Goal: Use online tool/utility: Utilize a website feature to perform a specific function

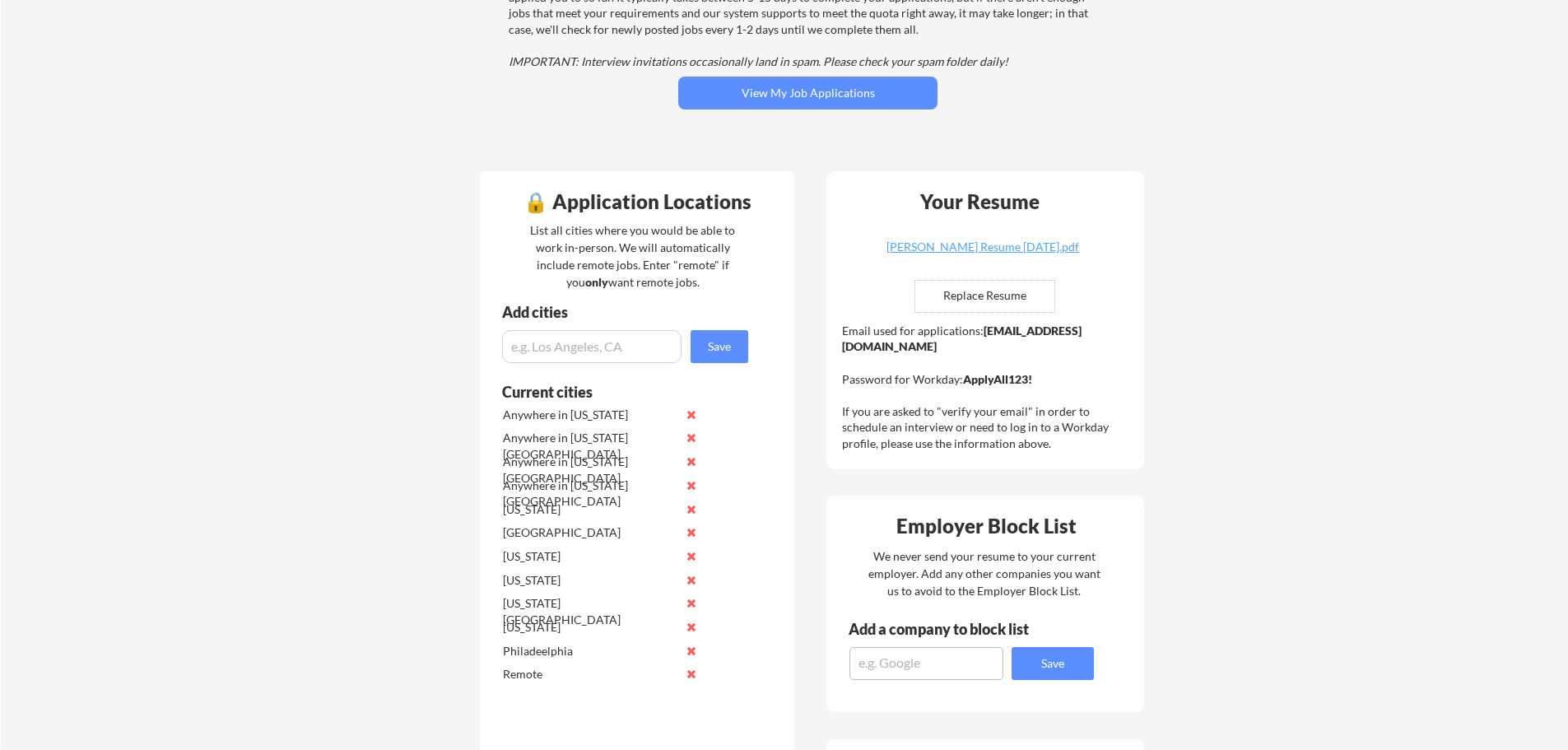
scroll to position [330, 0]
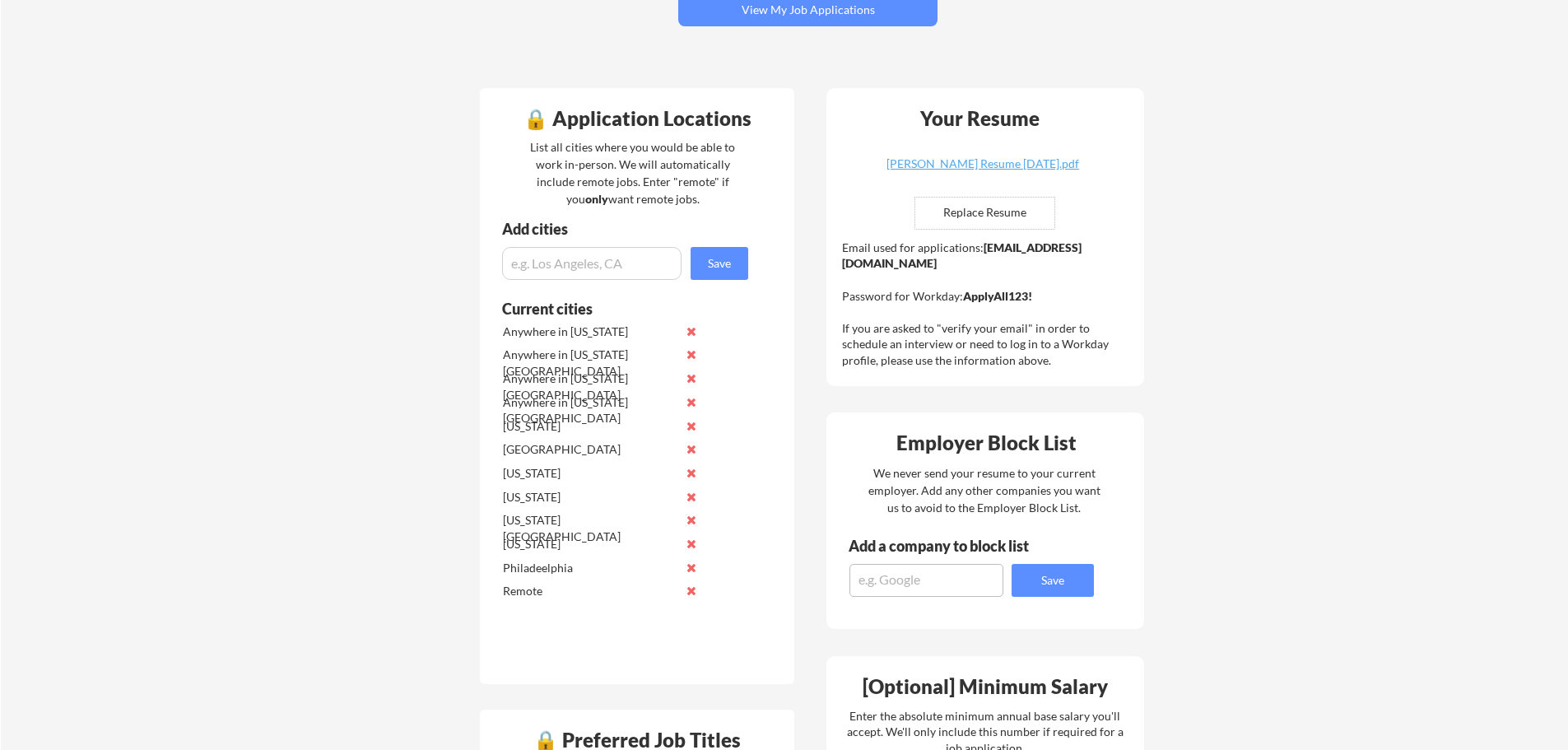
click at [970, 203] on input "file" at bounding box center [984, 212] width 139 height 32
type input "C:\fakepath\SACHIN_FATNANEY_DIRECTOR_2025.docx"
drag, startPoint x: 1018, startPoint y: 263, endPoint x: 843, endPoint y: 263, distance: 175.0
click at [843, 263] on div "Email used for applications: [EMAIL_ADDRESS][DOMAIN_NAME] Password for Workday:…" at bounding box center [987, 303] width 291 height 129
copy strong "[EMAIL_ADDRESS][DOMAIN_NAME]"
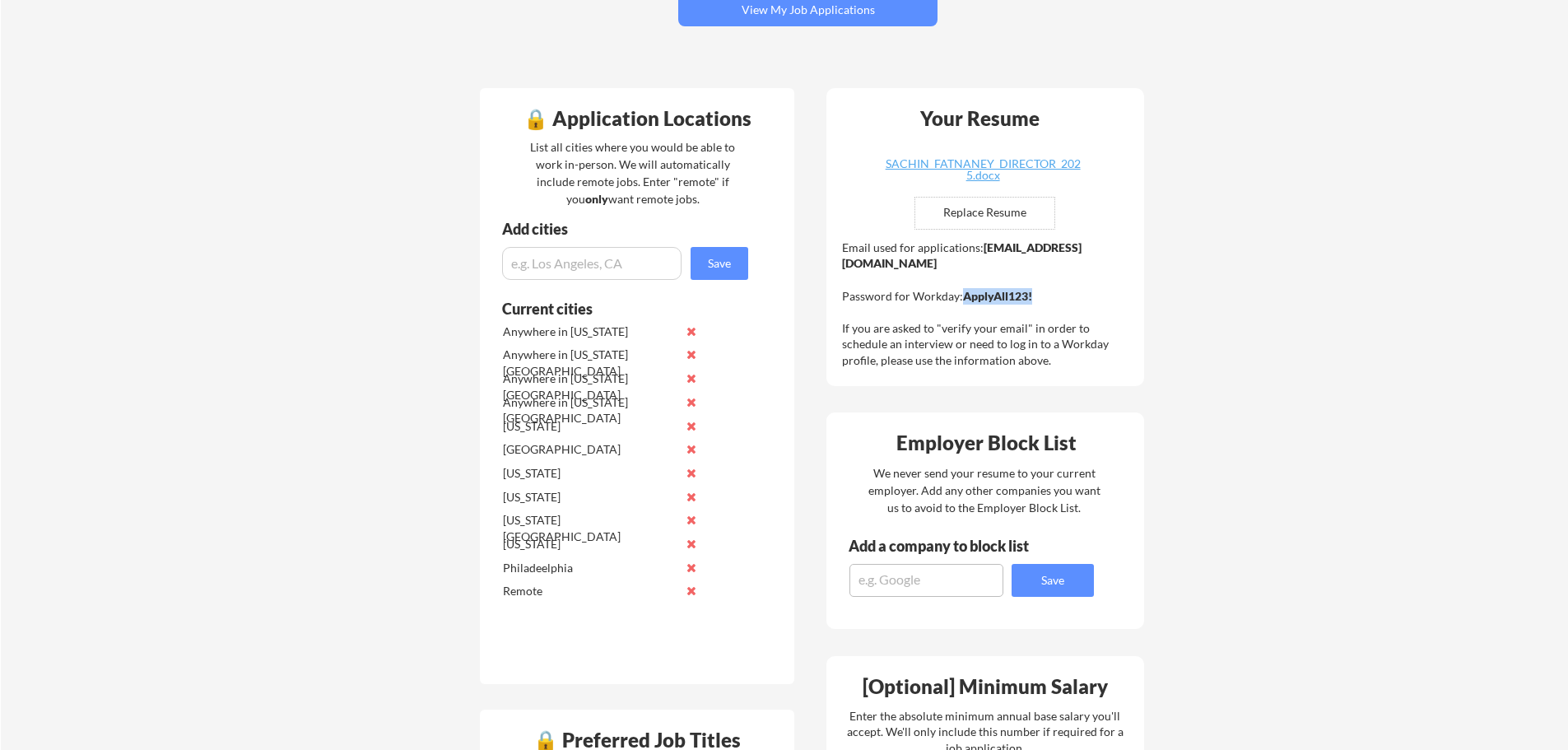
drag, startPoint x: 1044, startPoint y: 293, endPoint x: 963, endPoint y: 292, distance: 81.0
click at [963, 292] on div "Email used for applications: [EMAIL_ADDRESS][DOMAIN_NAME] Password for Workday:…" at bounding box center [987, 303] width 291 height 129
copy strong "ApplyAll123!"
